Goal: Task Accomplishment & Management: Manage account settings

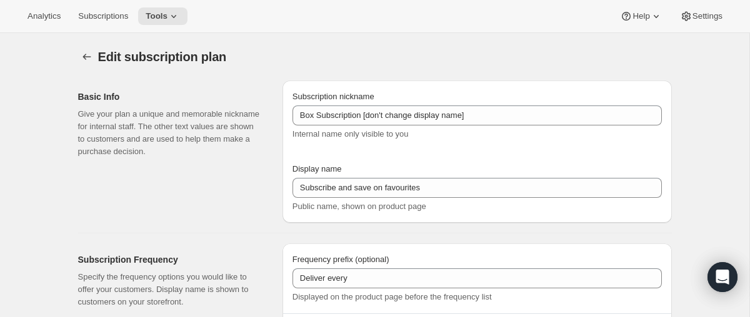
select select "MONTH"
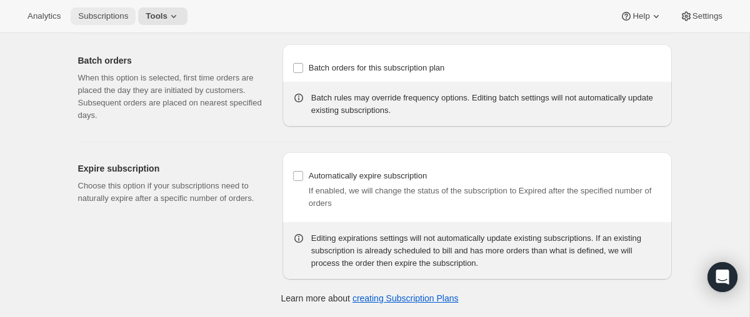
click at [125, 20] on span "Subscriptions" at bounding box center [103, 16] width 50 height 10
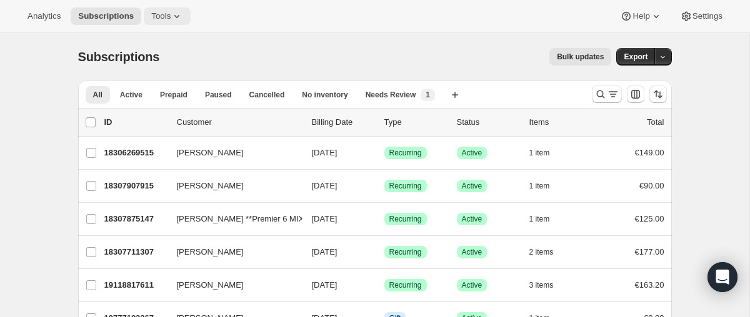
click at [174, 17] on icon at bounding box center [177, 16] width 12 height 12
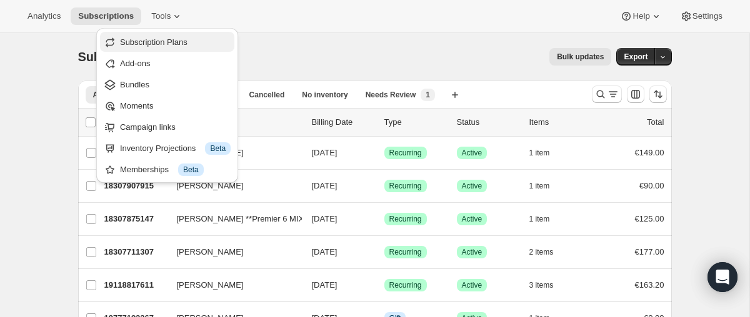
click at [182, 44] on span "Subscription Plans" at bounding box center [153, 41] width 67 height 9
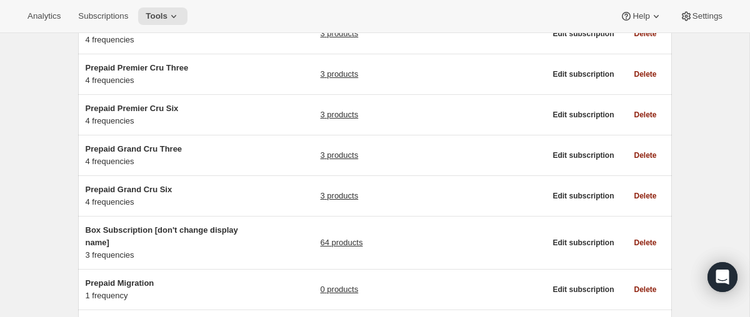
scroll to position [269, 0]
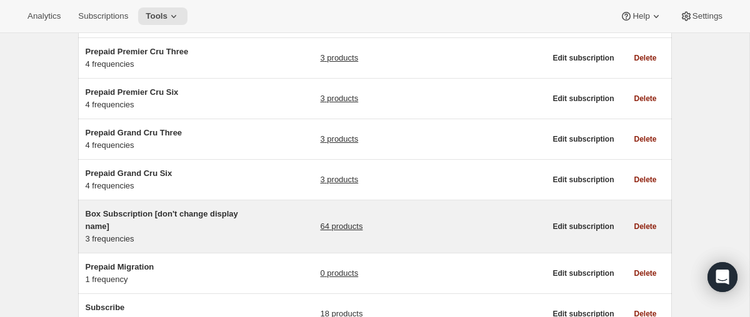
click at [182, 227] on h5 "Box Subscription [don't change display name]" at bounding box center [164, 220] width 156 height 25
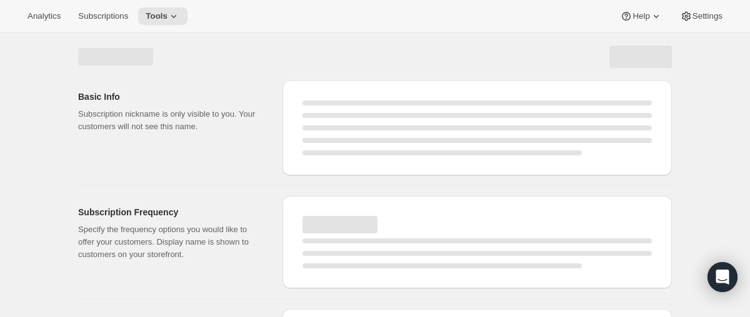
select select "WEEK"
select select "MONTH"
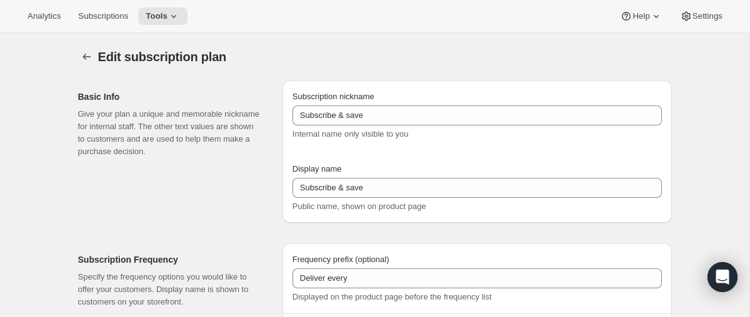
type input "Box Subscription [don't change display name]"
type input "Subscribe and save on favourites"
type input "1"
select select "MONTH"
type input "1 month"
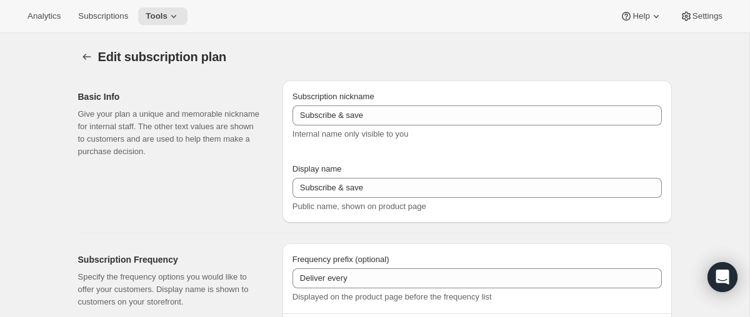
type input "2"
type input "2 months"
type input "Totally flexible! Modify or cancel your subscription any time"
select select "MONTH"
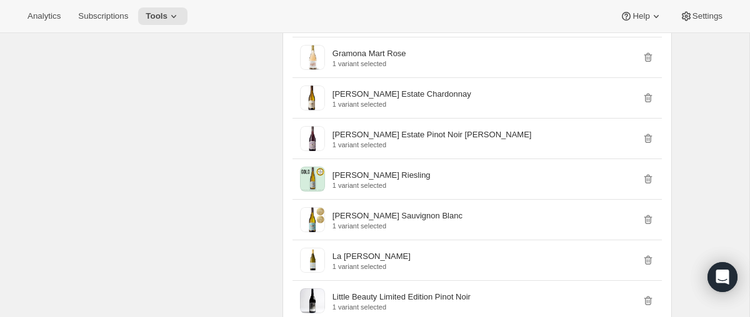
scroll to position [3553, 0]
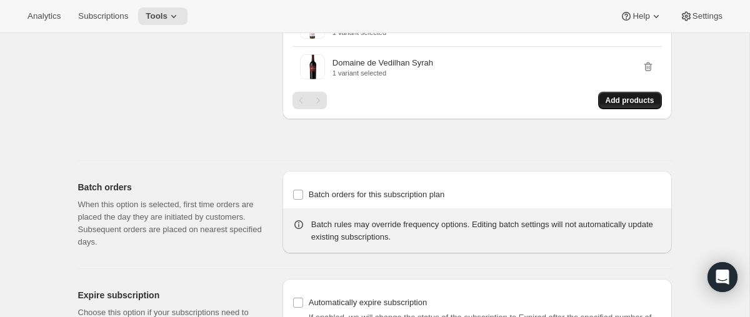
click at [619, 106] on span "Add products" at bounding box center [629, 101] width 49 height 10
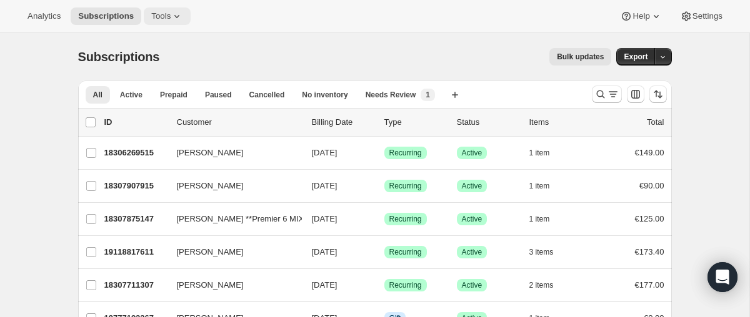
click at [181, 18] on icon at bounding box center [177, 16] width 12 height 12
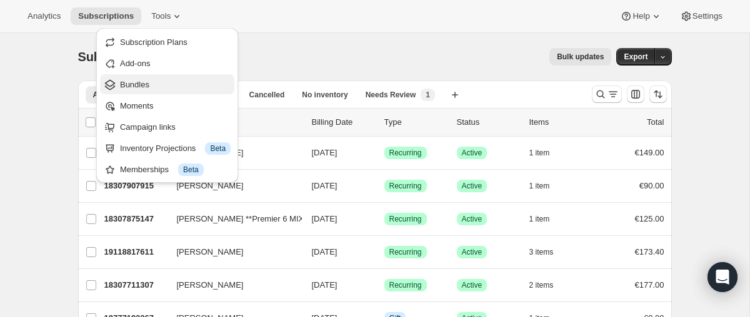
click at [184, 80] on span "Bundles" at bounding box center [175, 85] width 111 height 12
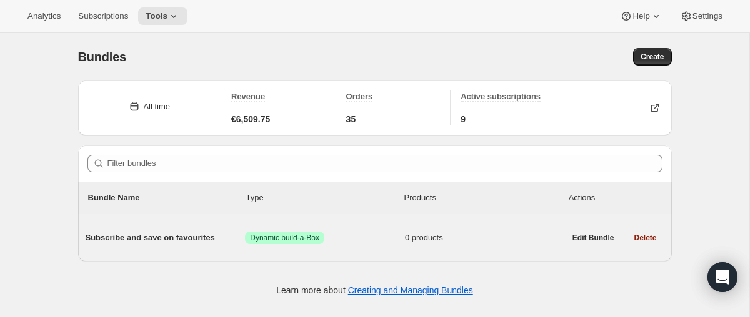
click at [184, 232] on span "Subscribe and save on favourites" at bounding box center [166, 238] width 160 height 12
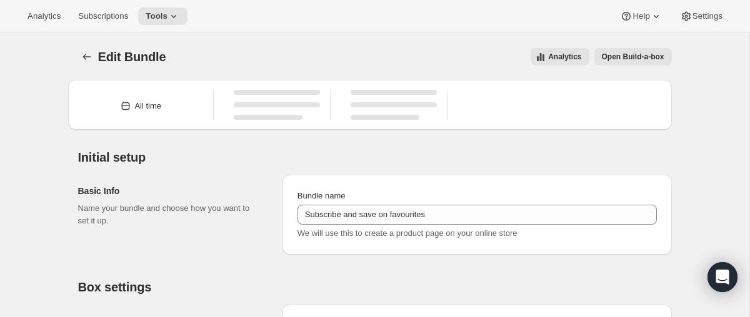
type input "Subscribe and save on favourites"
radio input "true"
checkbox input "true"
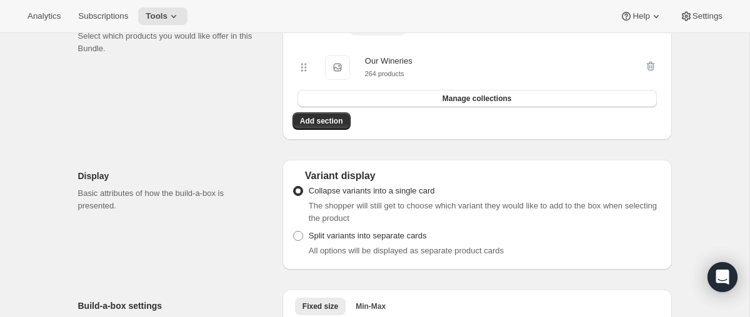
scroll to position [275, 0]
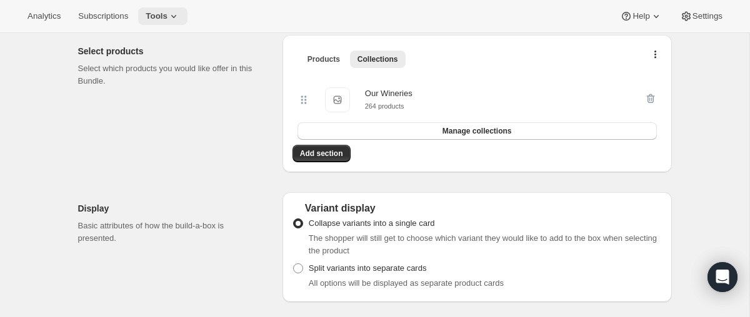
click at [166, 14] on span "Tools" at bounding box center [157, 16] width 22 height 10
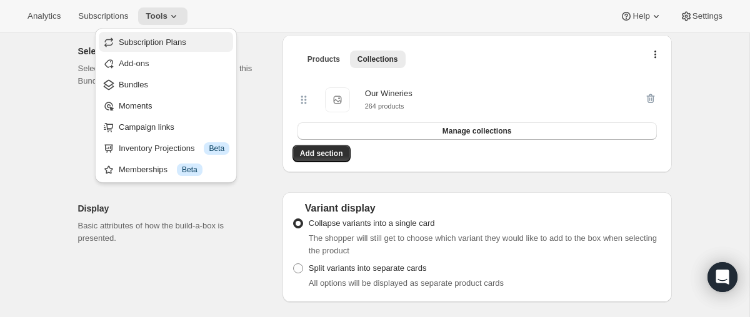
click at [209, 47] on span "Subscription Plans" at bounding box center [174, 42] width 111 height 12
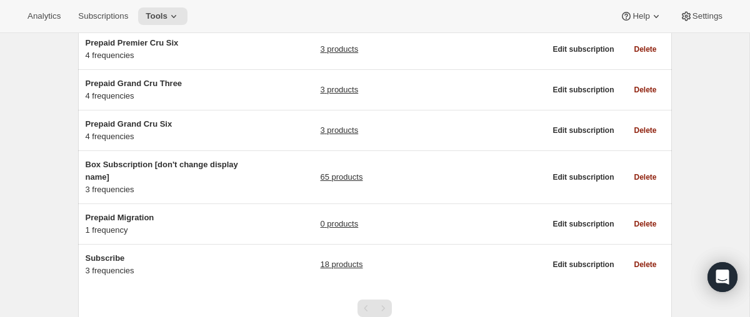
scroll to position [322, 0]
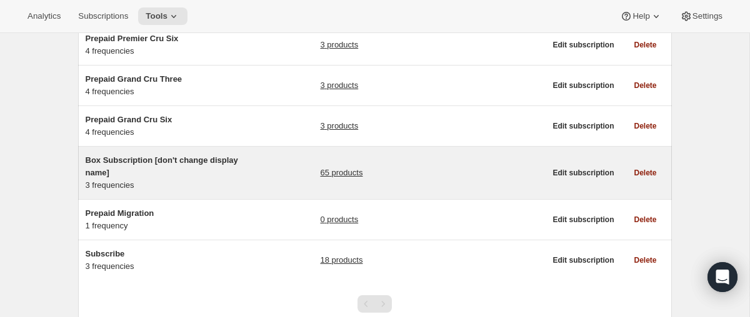
click at [205, 165] on span "Box Subscription [don't change display name]" at bounding box center [162, 167] width 152 height 22
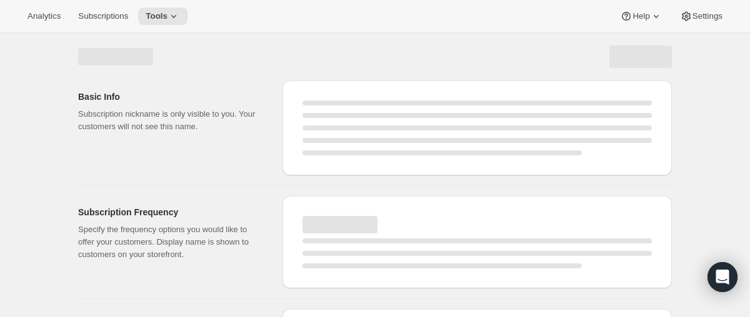
select select "WEEK"
select select "MONTH"
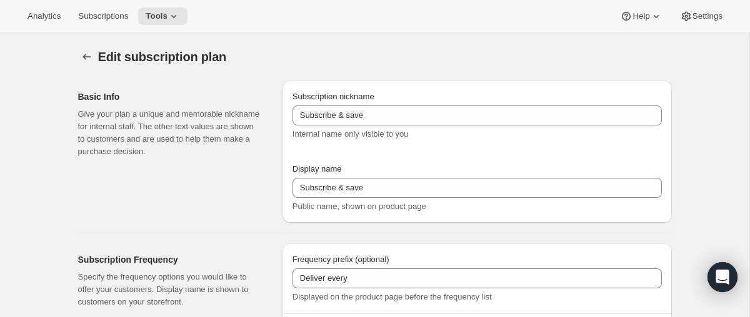
type input "Box Subscription [don't change display name]"
type input "Subscribe and save on favourites"
type input "1"
select select "MONTH"
type input "1 month"
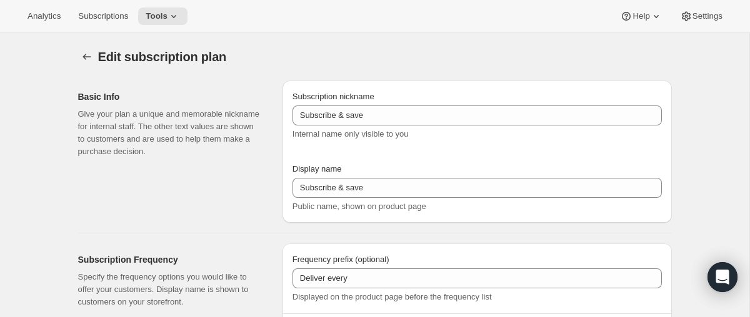
type input "2"
type input "2 months"
type input "Totally flexible! Modify or cancel your subscription any time"
select select "MONTH"
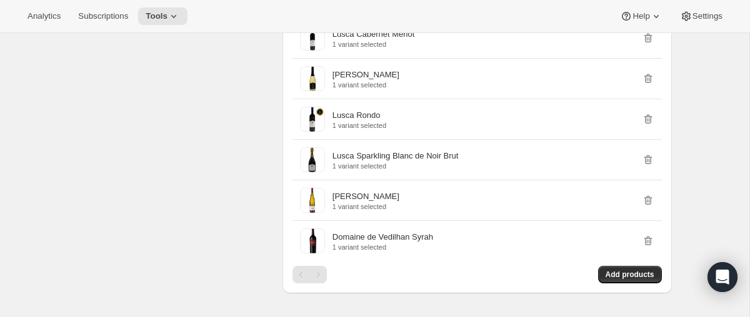
scroll to position [3512, 0]
